Goal: Information Seeking & Learning: Learn about a topic

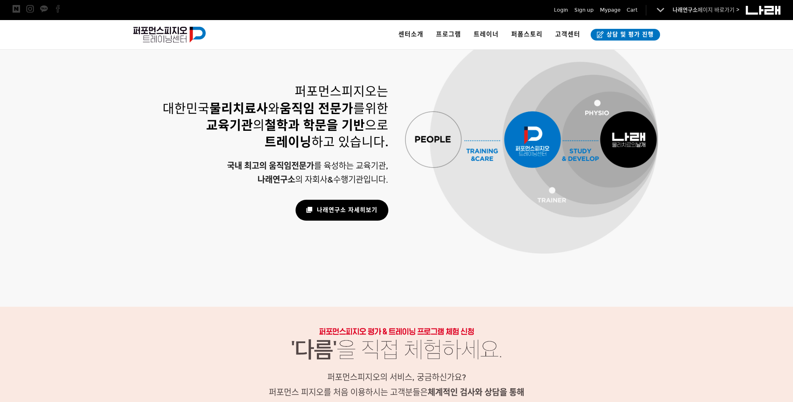
scroll to position [836, 0]
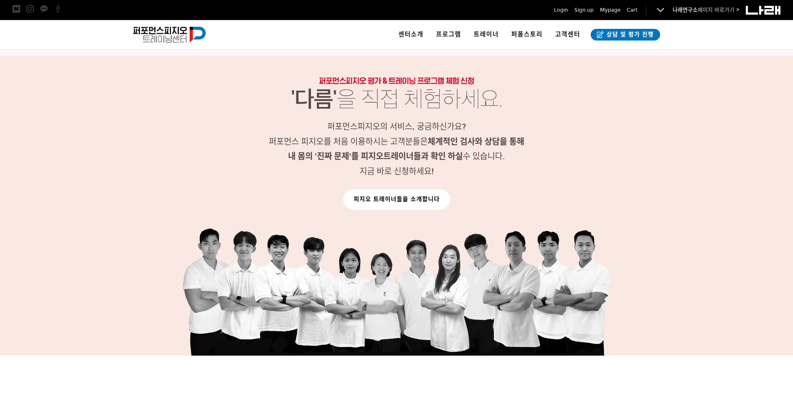
click at [406, 202] on link "피지오 트레이너들을 소개합니다" at bounding box center [396, 199] width 107 height 20
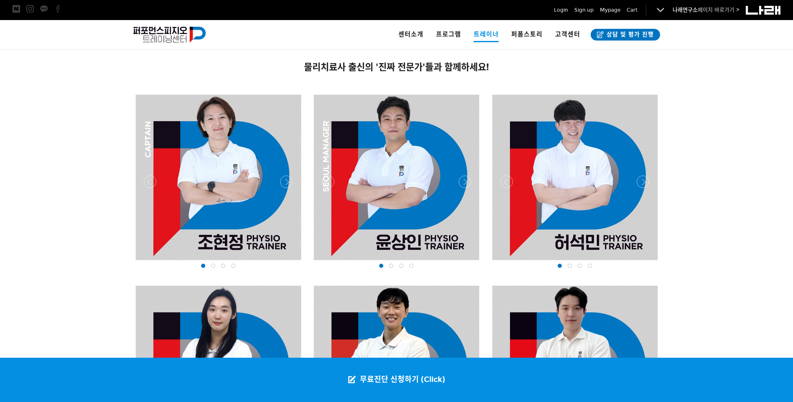
scroll to position [501, 0]
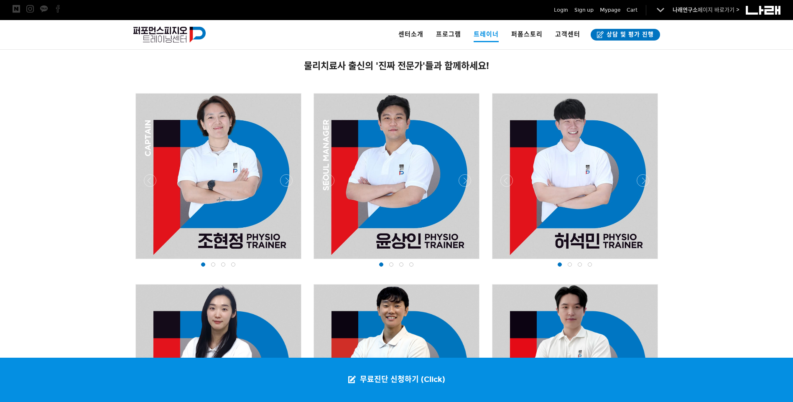
click at [469, 261] on div at bounding box center [396, 261] width 170 height 0
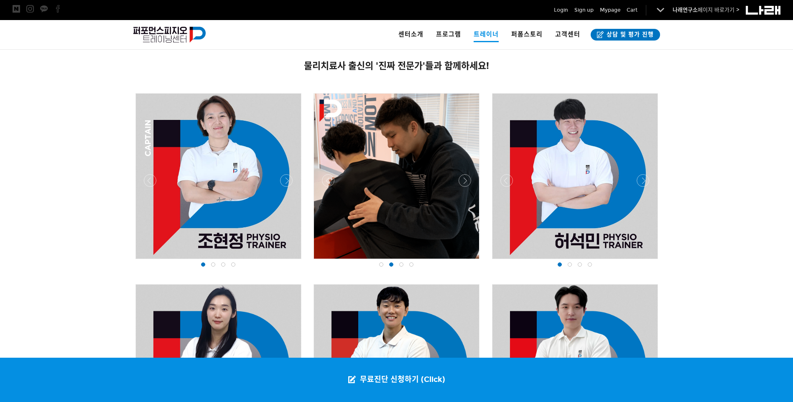
click at [469, 261] on div at bounding box center [396, 261] width 170 height 0
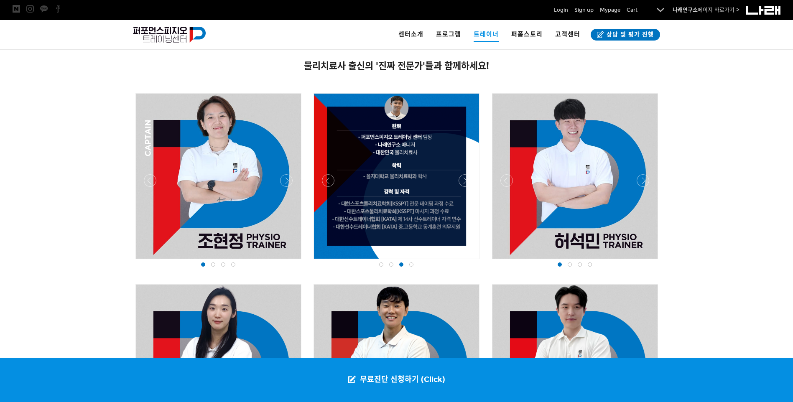
click at [469, 261] on div at bounding box center [396, 261] width 170 height 0
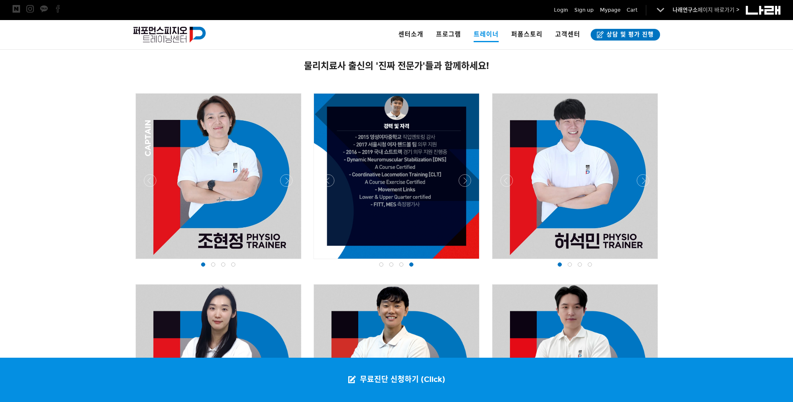
click at [469, 261] on div at bounding box center [396, 261] width 170 height 0
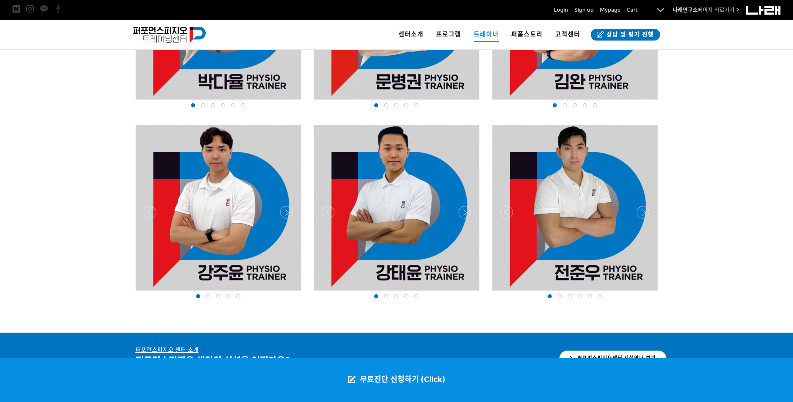
scroll to position [1045, 0]
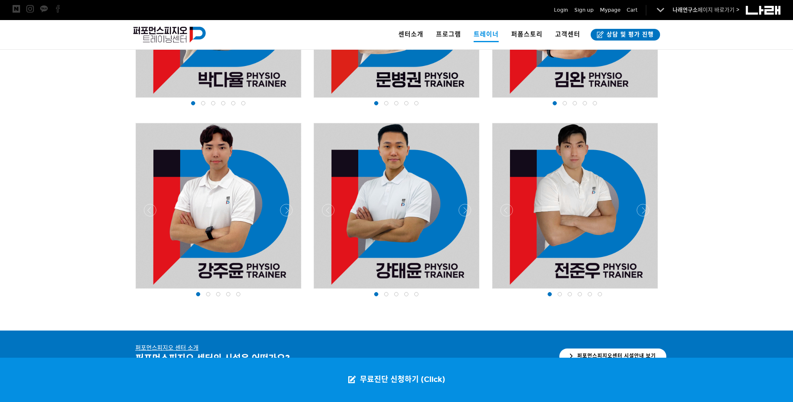
click at [641, 291] on div at bounding box center [575, 291] width 170 height 0
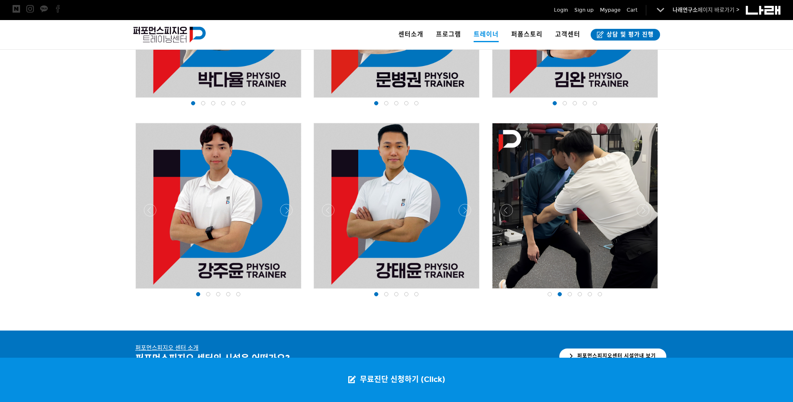
click at [641, 291] on div at bounding box center [575, 291] width 170 height 0
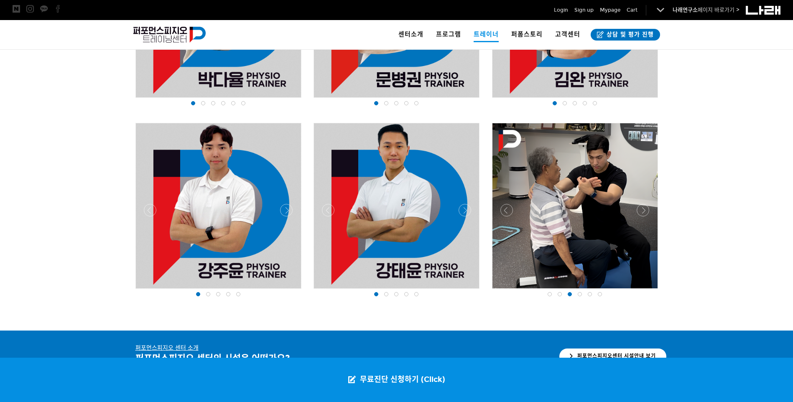
click at [641, 291] on div at bounding box center [575, 291] width 170 height 0
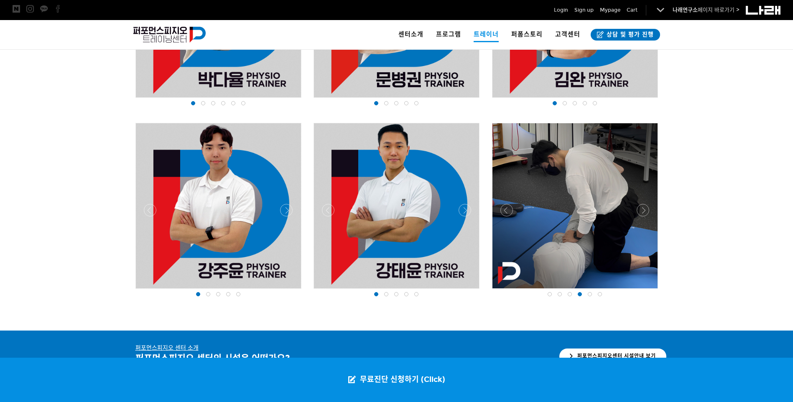
click at [641, 291] on div at bounding box center [575, 291] width 170 height 0
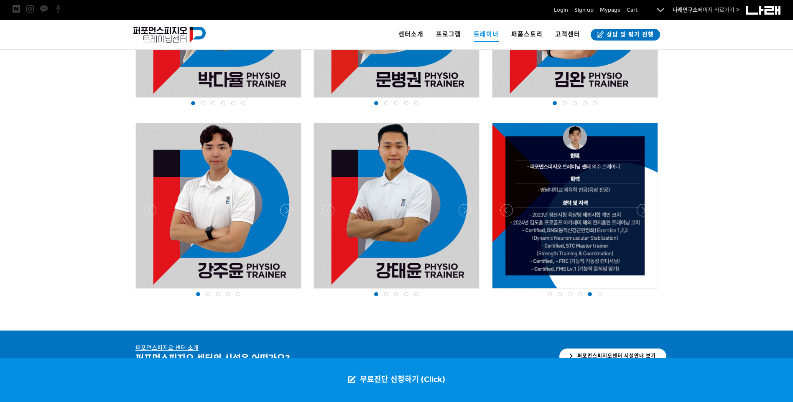
click at [641, 291] on div at bounding box center [575, 291] width 170 height 0
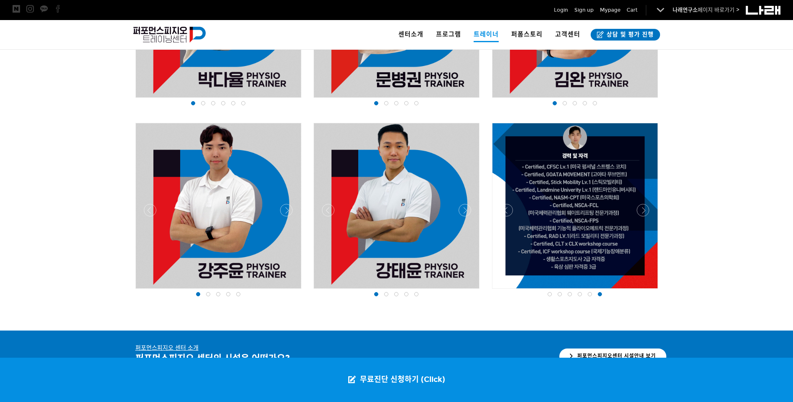
click at [507, 291] on div at bounding box center [575, 291] width 170 height 0
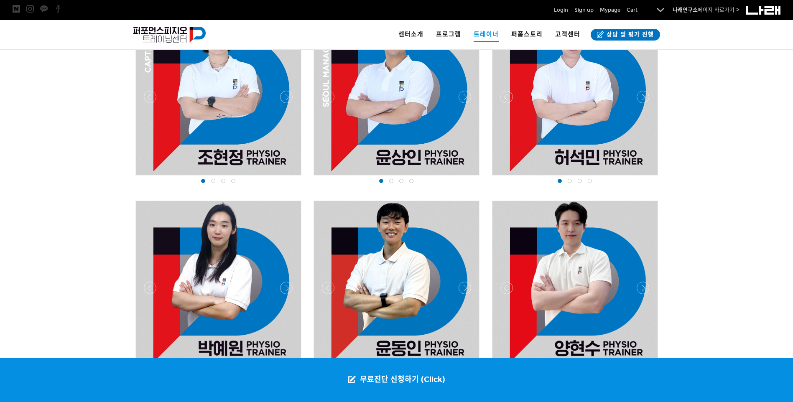
scroll to position [460, 0]
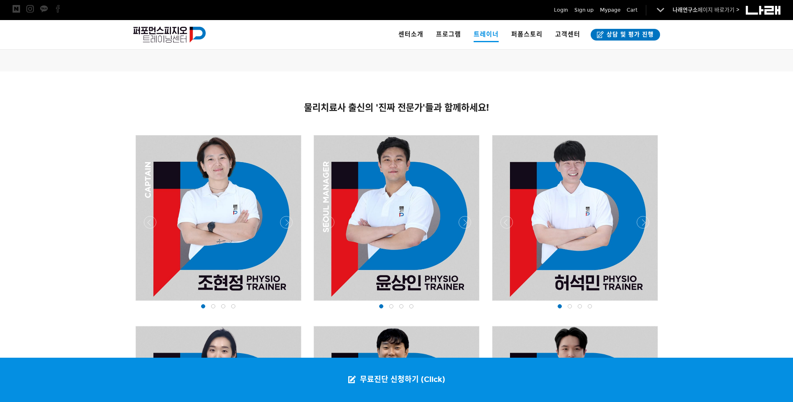
click at [645, 303] on div at bounding box center [575, 303] width 170 height 0
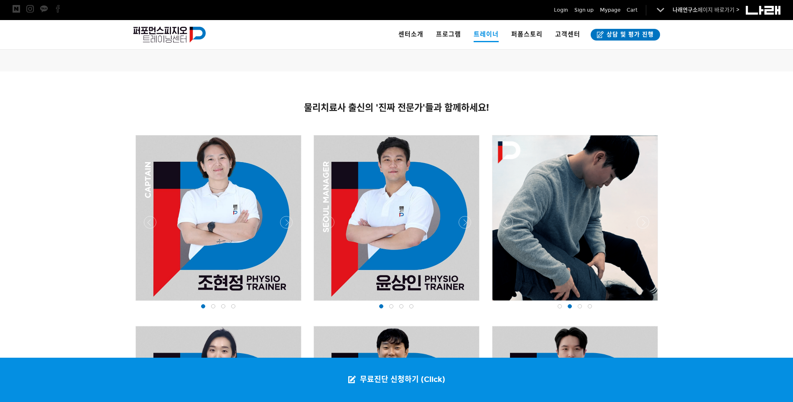
click at [645, 303] on div at bounding box center [575, 303] width 170 height 0
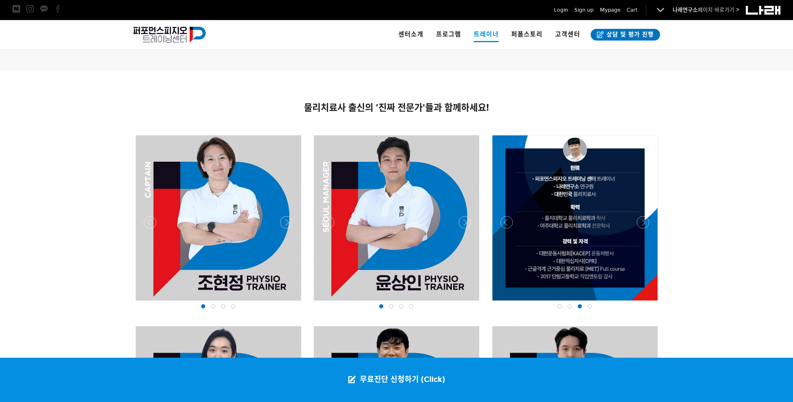
click at [645, 303] on div at bounding box center [575, 303] width 170 height 0
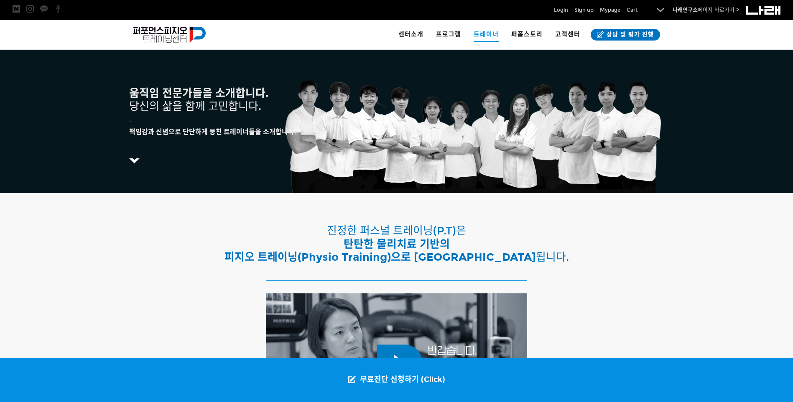
scroll to position [0, 0]
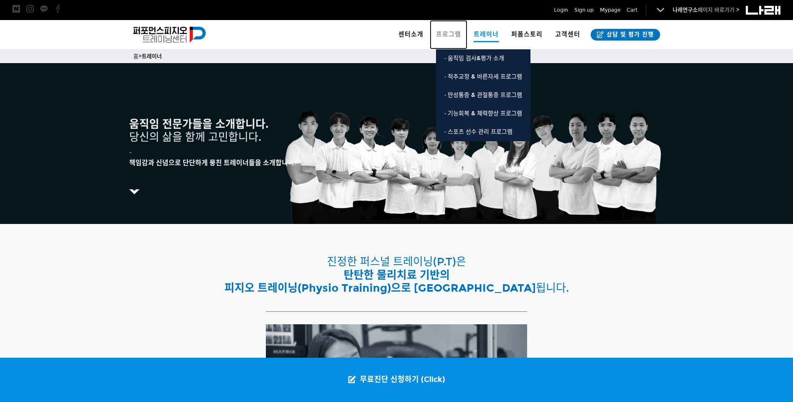
click at [454, 34] on span "프로그램" at bounding box center [448, 35] width 25 height 8
click at [464, 62] on link "· 움직임 검사&평가 소개" at bounding box center [483, 58] width 94 height 18
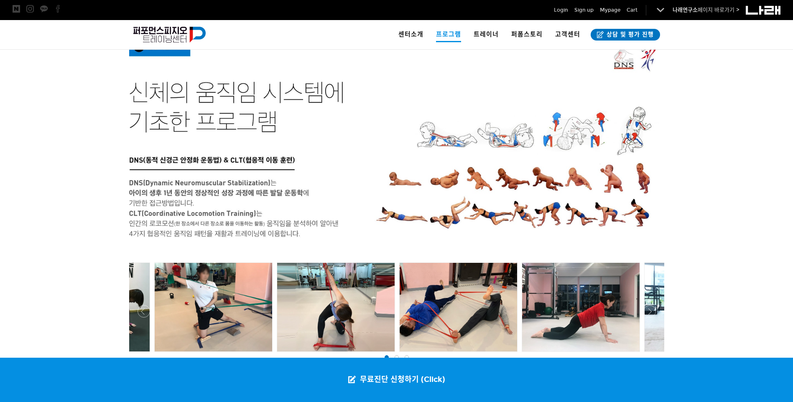
scroll to position [1548, 0]
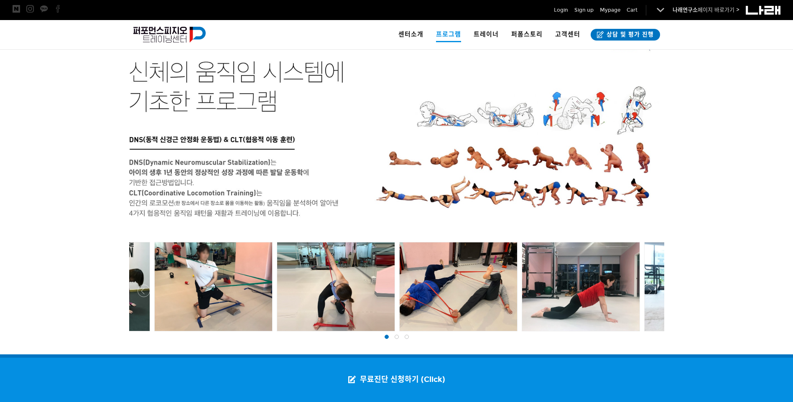
click at [652, 333] on div at bounding box center [396, 333] width 539 height 0
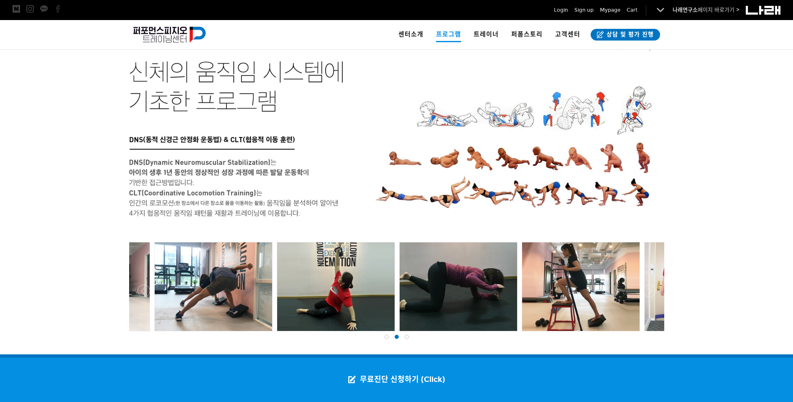
click at [652, 333] on div at bounding box center [396, 333] width 539 height 0
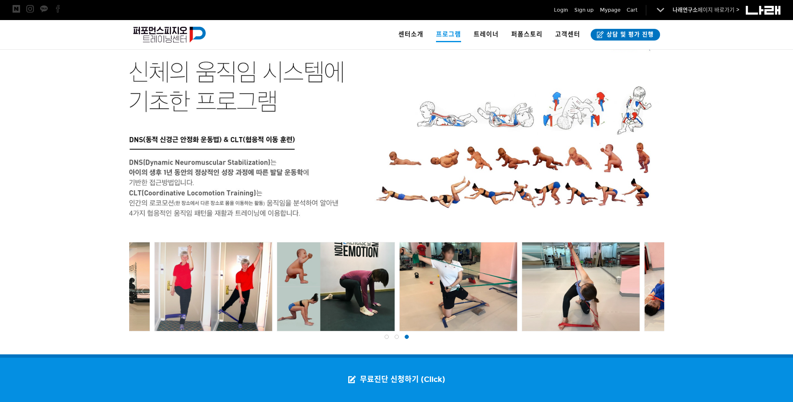
click at [652, 333] on div at bounding box center [396, 333] width 539 height 0
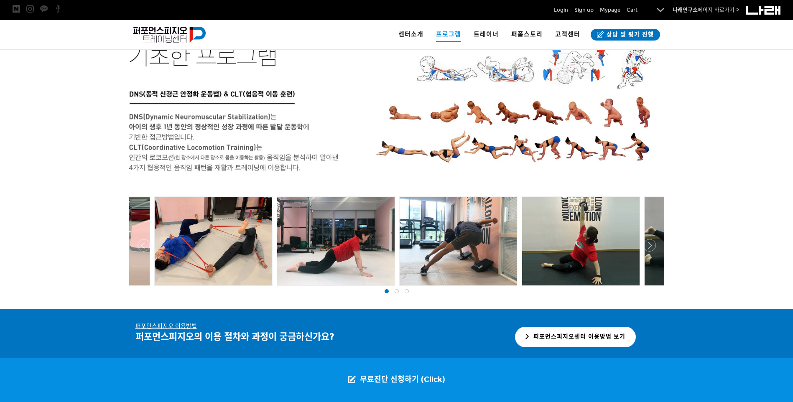
scroll to position [1632, 0]
